Goal: Task Accomplishment & Management: Manage account settings

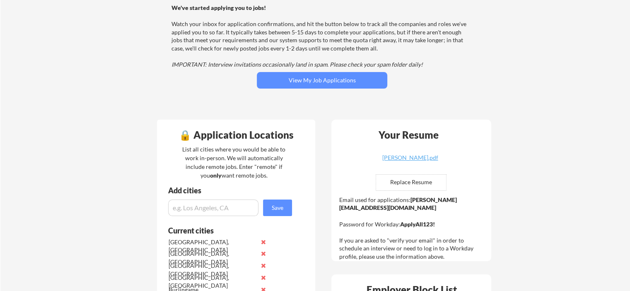
scroll to position [89, 0]
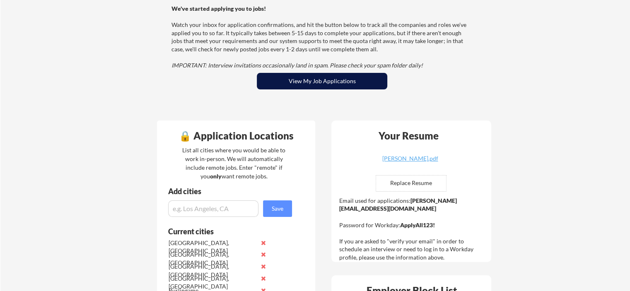
click at [338, 86] on button "View My Job Applications" at bounding box center [322, 81] width 130 height 17
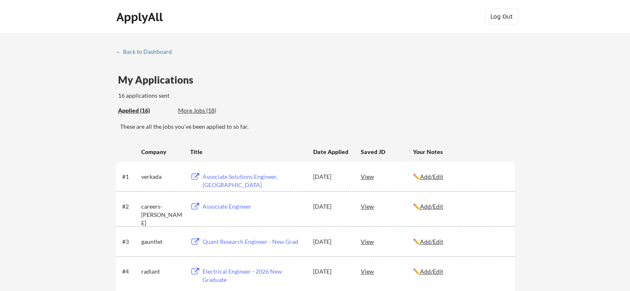
click at [203, 112] on div "More Jobs (18)" at bounding box center [208, 110] width 61 height 8
